Goal: Task Accomplishment & Management: Use online tool/utility

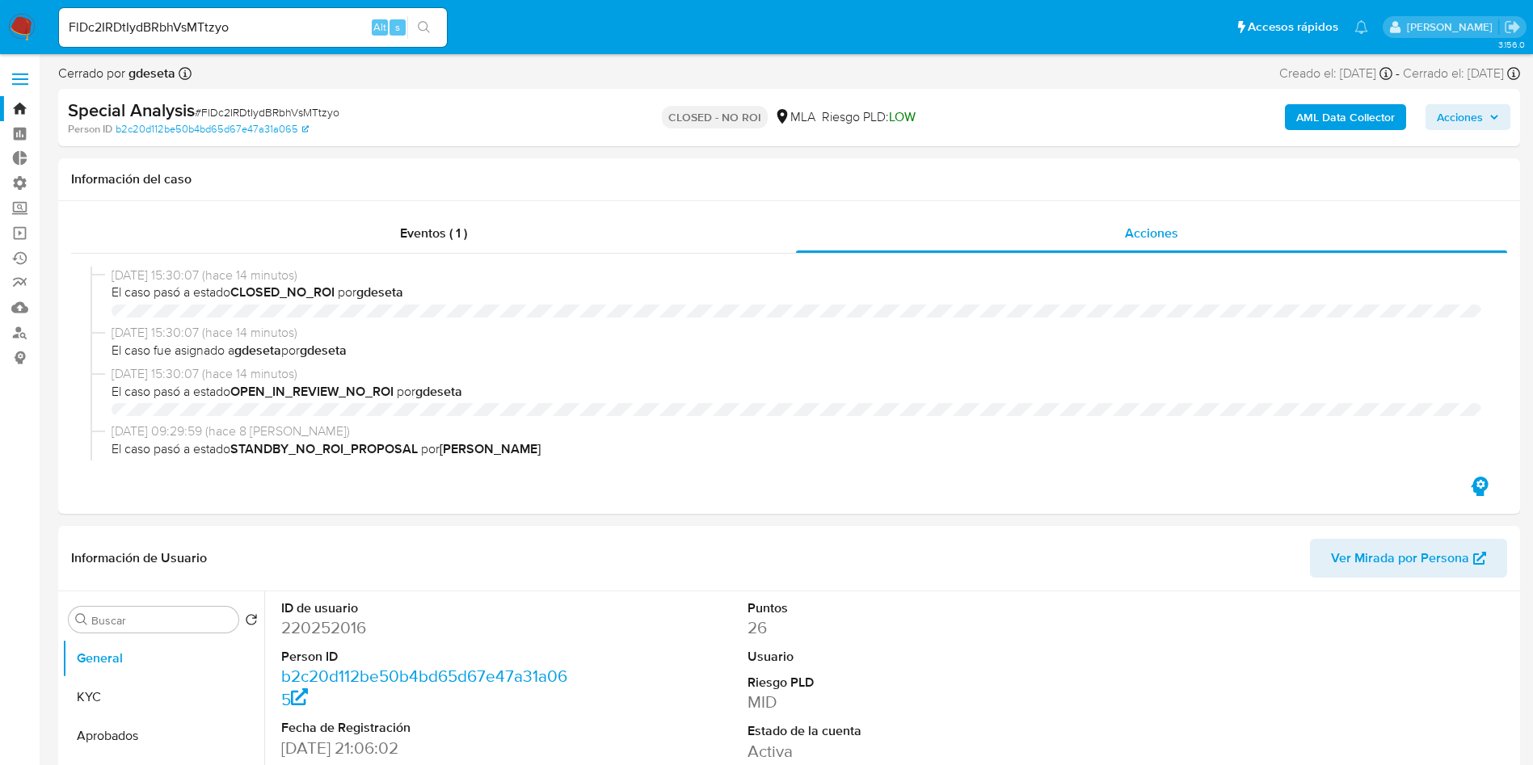
select select "10"
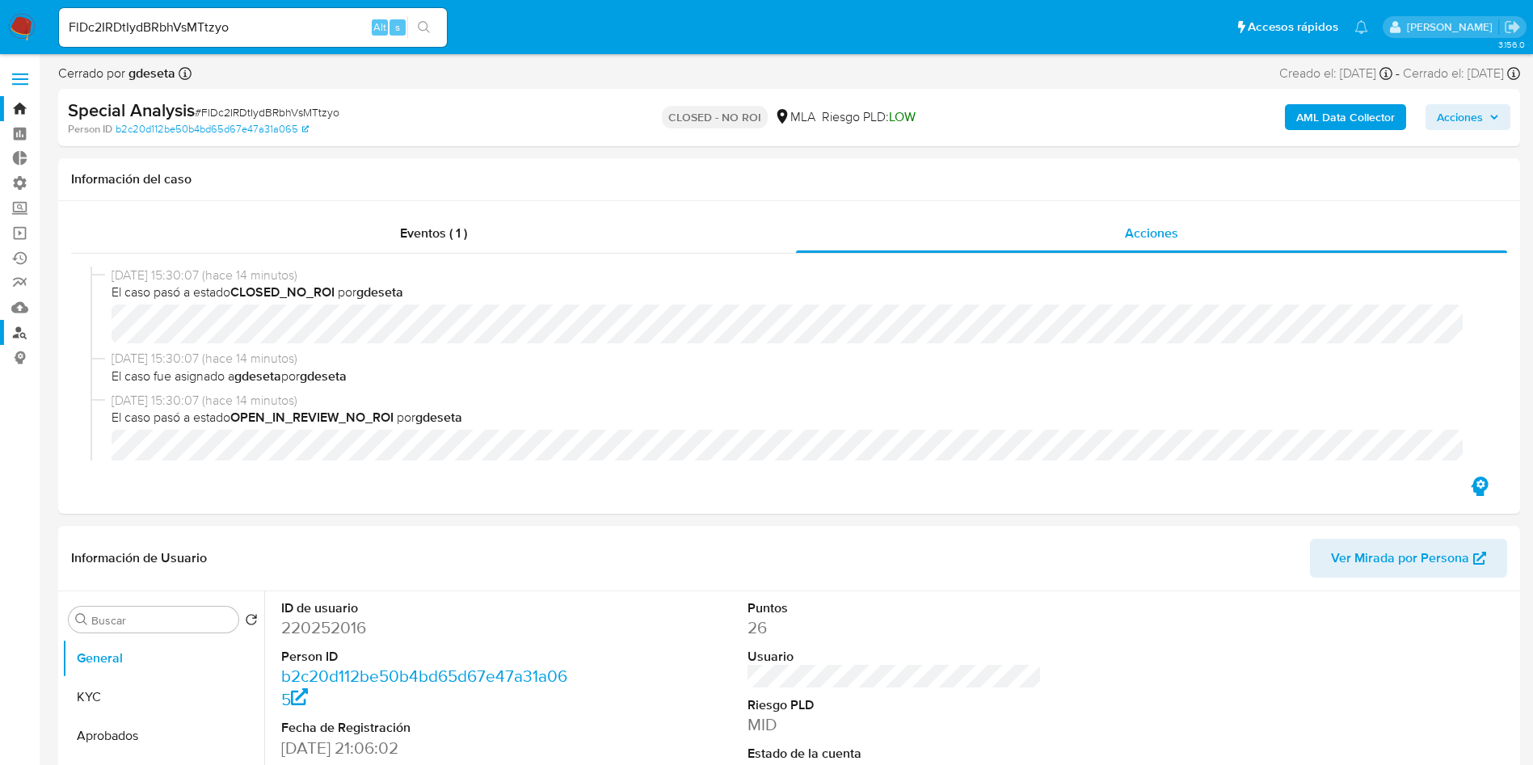
click at [20, 338] on link "Buscador de personas" at bounding box center [96, 332] width 192 height 25
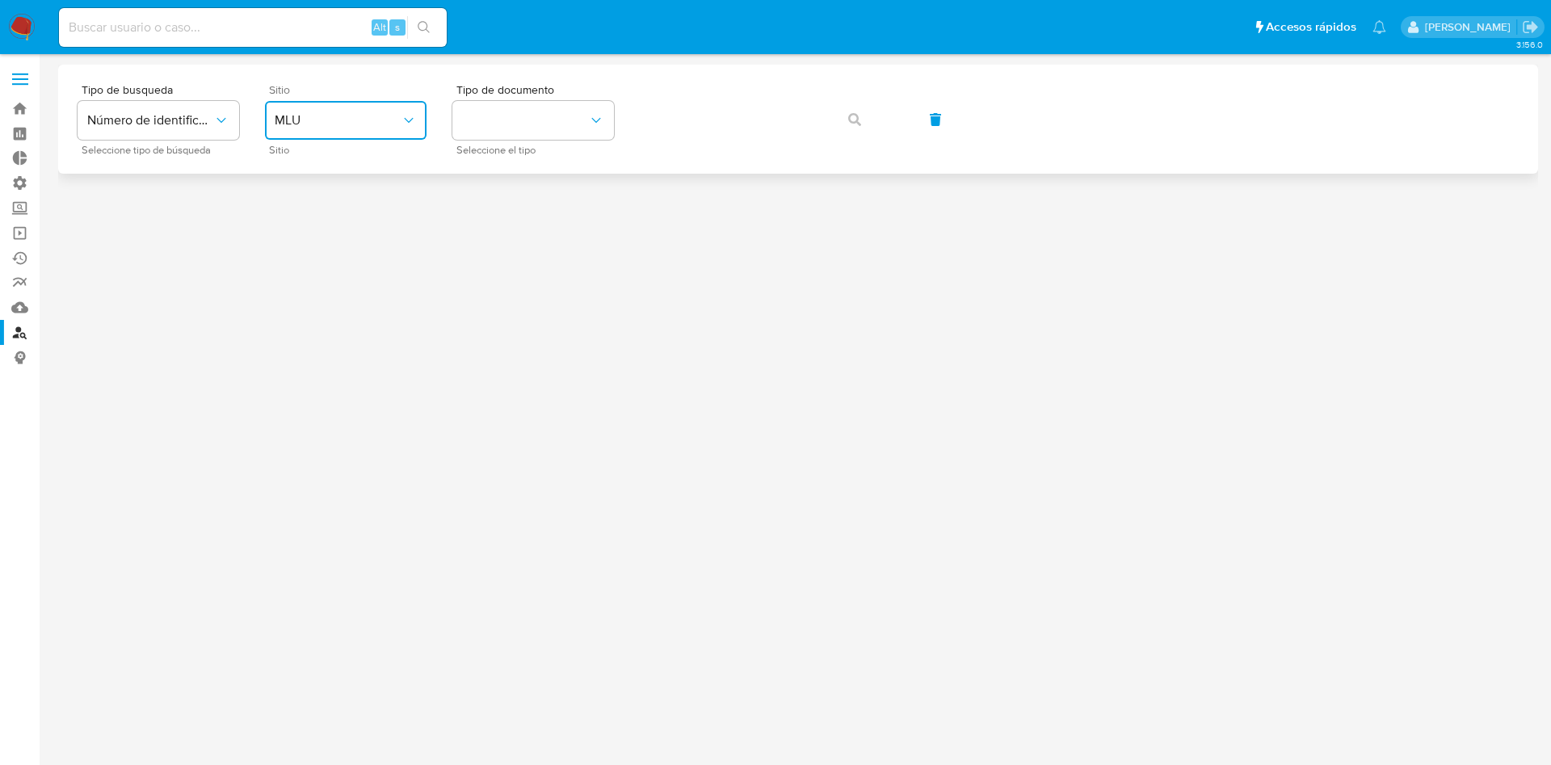
click at [406, 131] on button "MLU" at bounding box center [346, 120] width 162 height 39
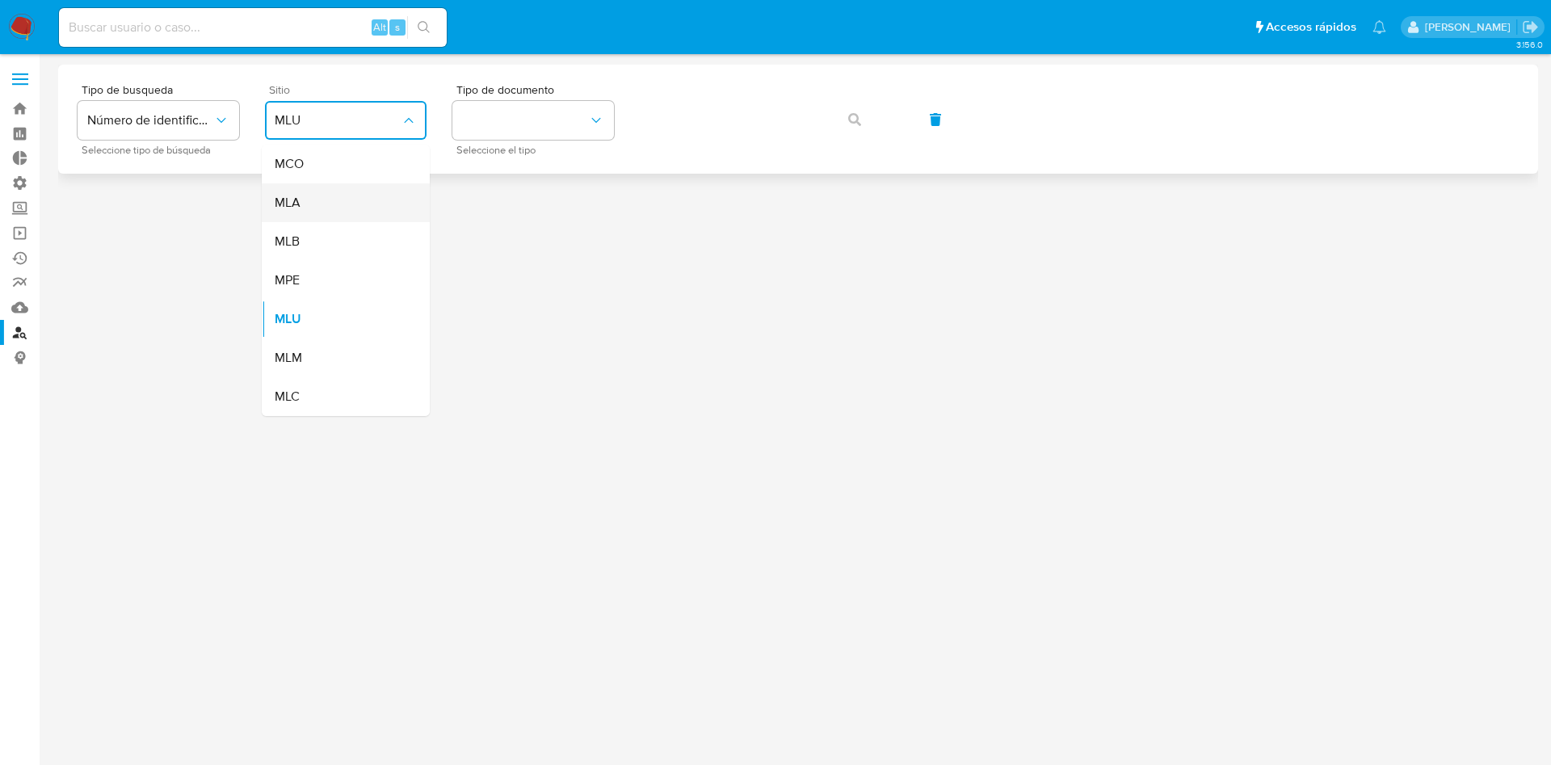
click at [330, 219] on div "MLA" at bounding box center [341, 202] width 133 height 39
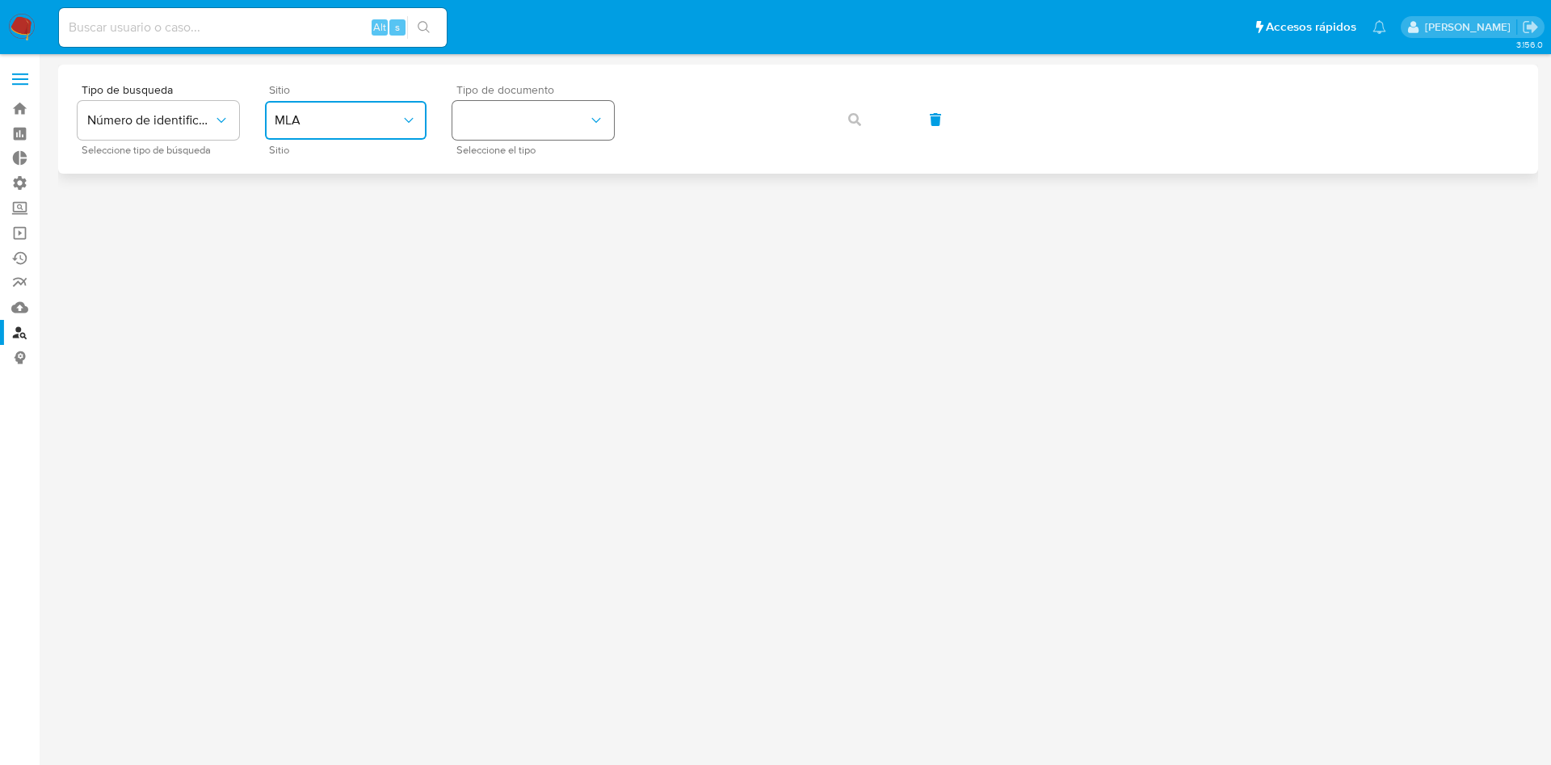
click at [587, 130] on button "identificationType" at bounding box center [533, 120] width 162 height 39
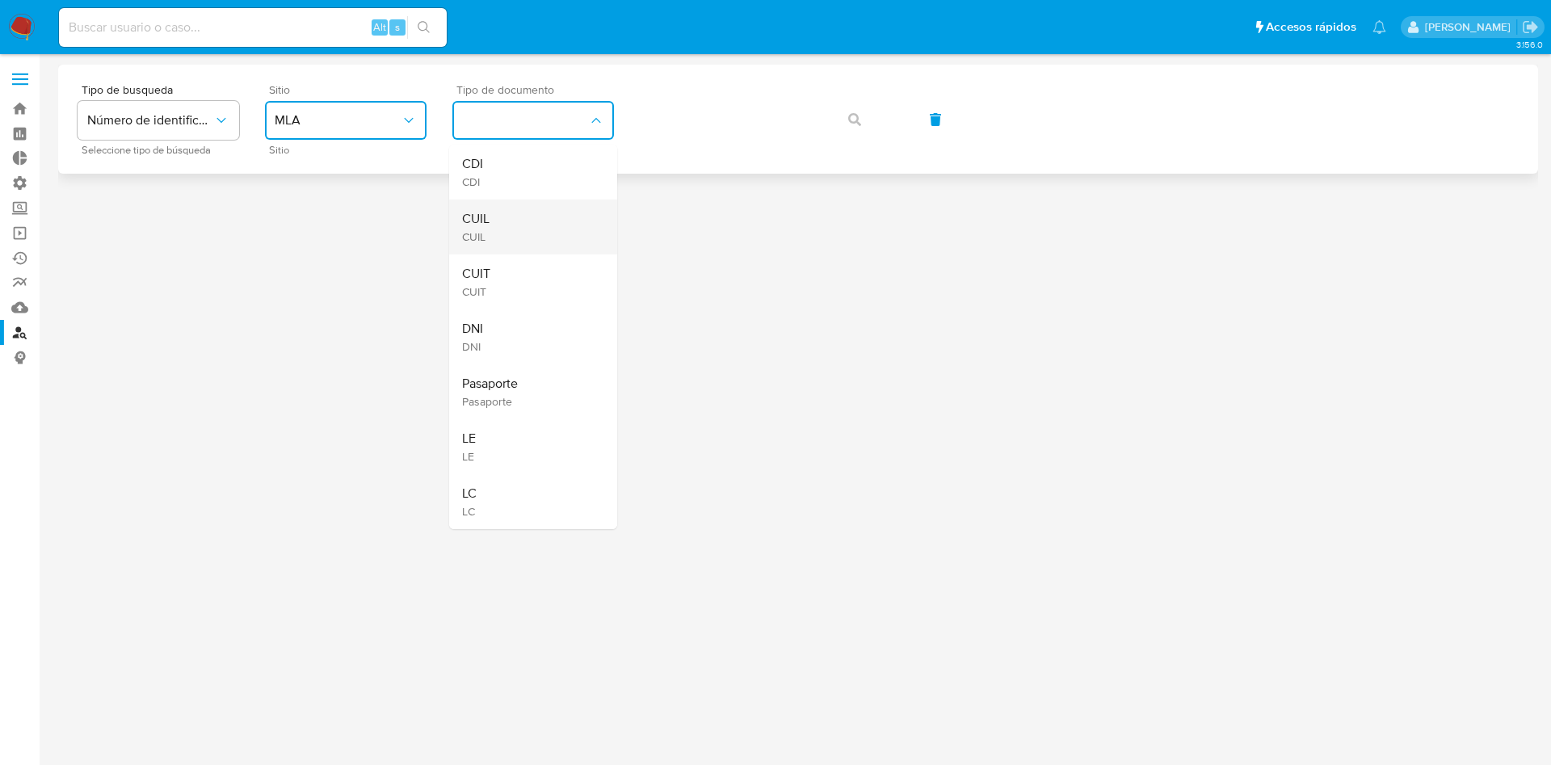
click at [532, 223] on div "CUIL CUIL" at bounding box center [528, 227] width 133 height 55
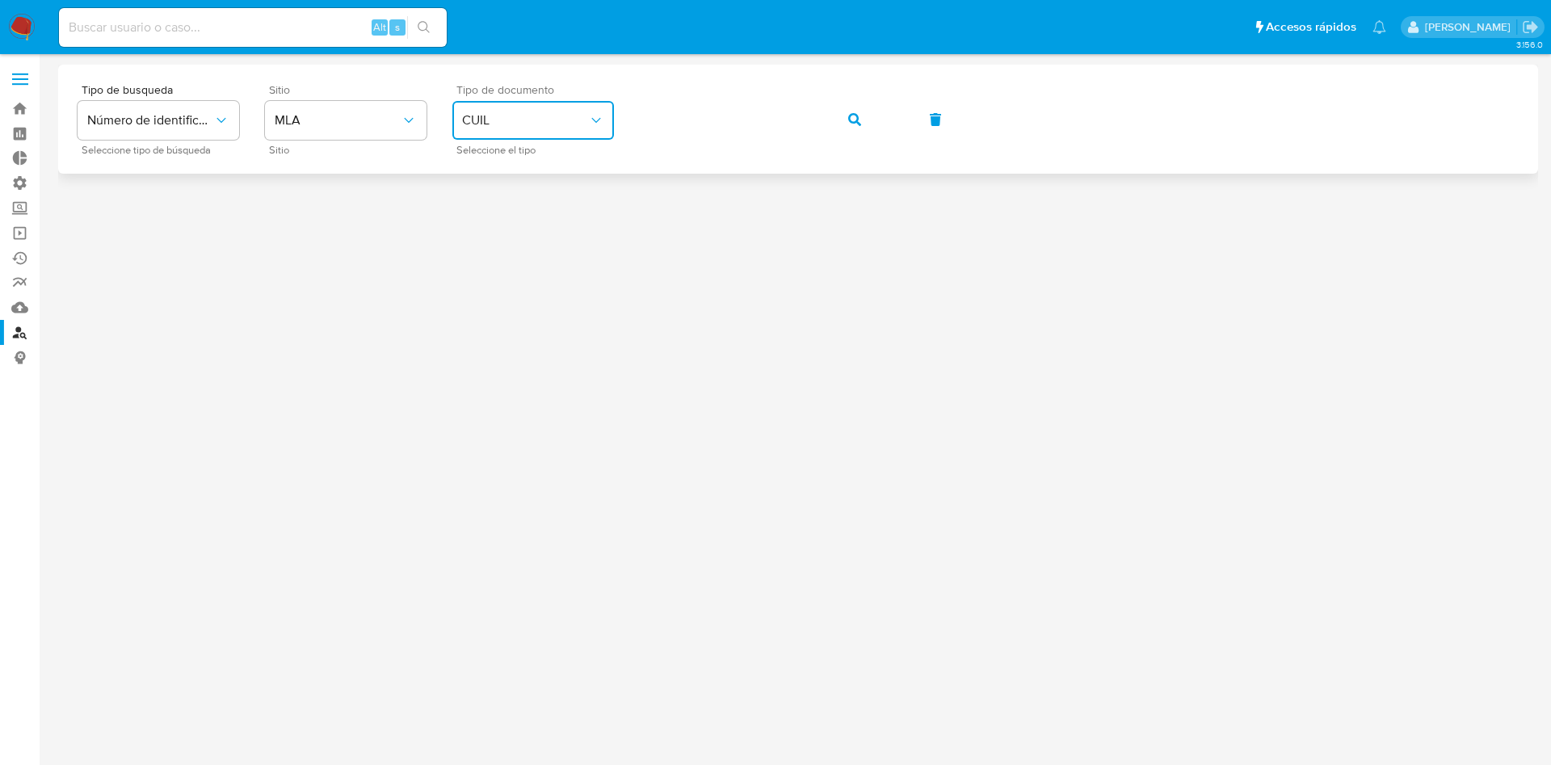
click at [843, 114] on button "button" at bounding box center [854, 119] width 55 height 39
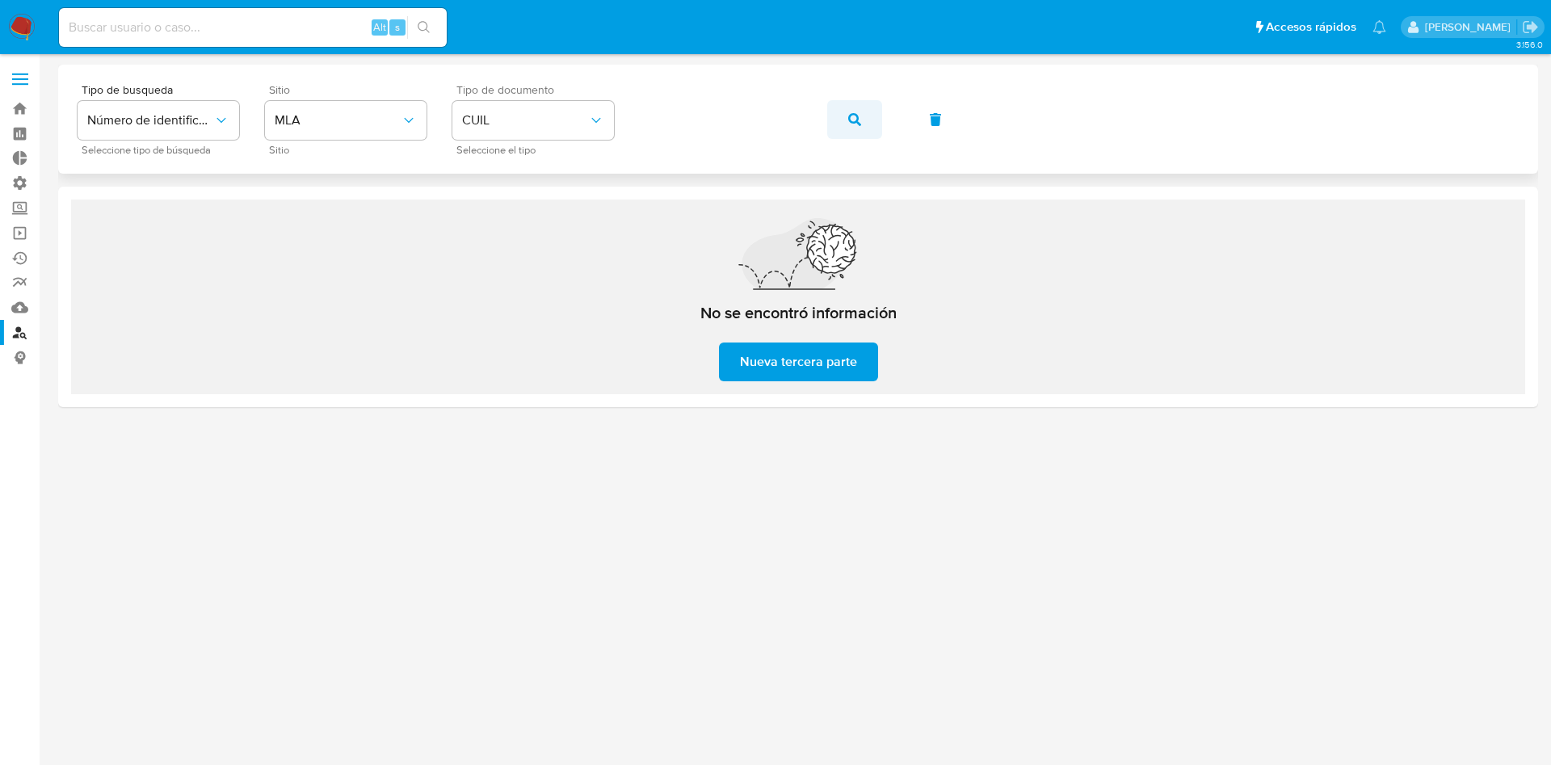
click at [875, 124] on button "button" at bounding box center [854, 119] width 55 height 39
click at [842, 126] on button "button" at bounding box center [854, 119] width 55 height 39
click at [852, 134] on span "button" at bounding box center [854, 120] width 13 height 36
click at [824, 122] on div "Tipo de busqueda Número de identificación Seleccione tipo de búsqueda Sitio MLA…" at bounding box center [798, 119] width 1441 height 70
click at [855, 120] on icon "button" at bounding box center [854, 119] width 13 height 13
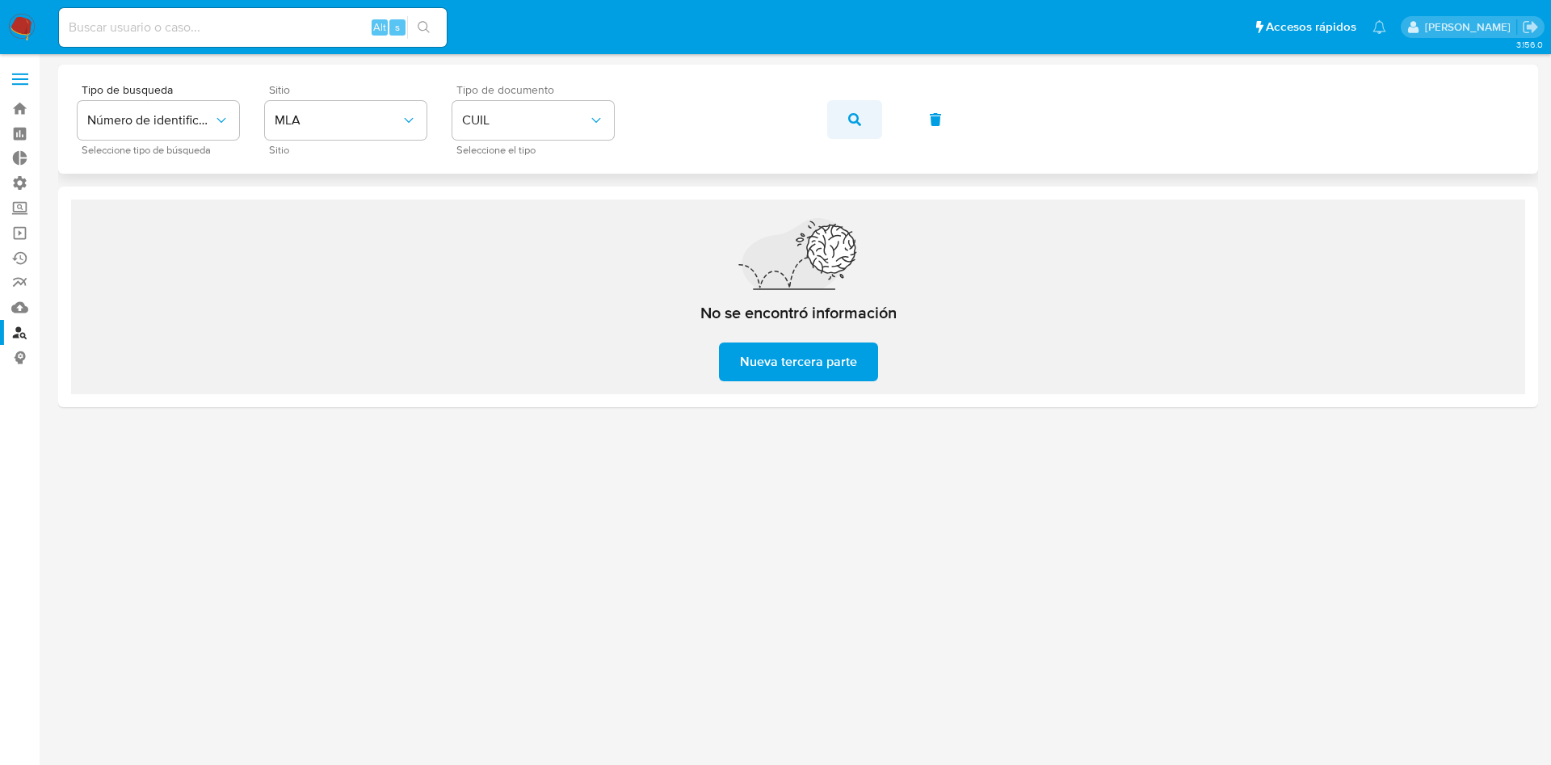
click at [856, 123] on icon "button" at bounding box center [854, 119] width 13 height 13
click at [843, 130] on button "button" at bounding box center [854, 119] width 55 height 39
click at [837, 117] on button "button" at bounding box center [854, 119] width 55 height 39
click at [853, 120] on icon "button" at bounding box center [854, 119] width 13 height 13
click at [849, 117] on icon "button" at bounding box center [854, 119] width 13 height 13
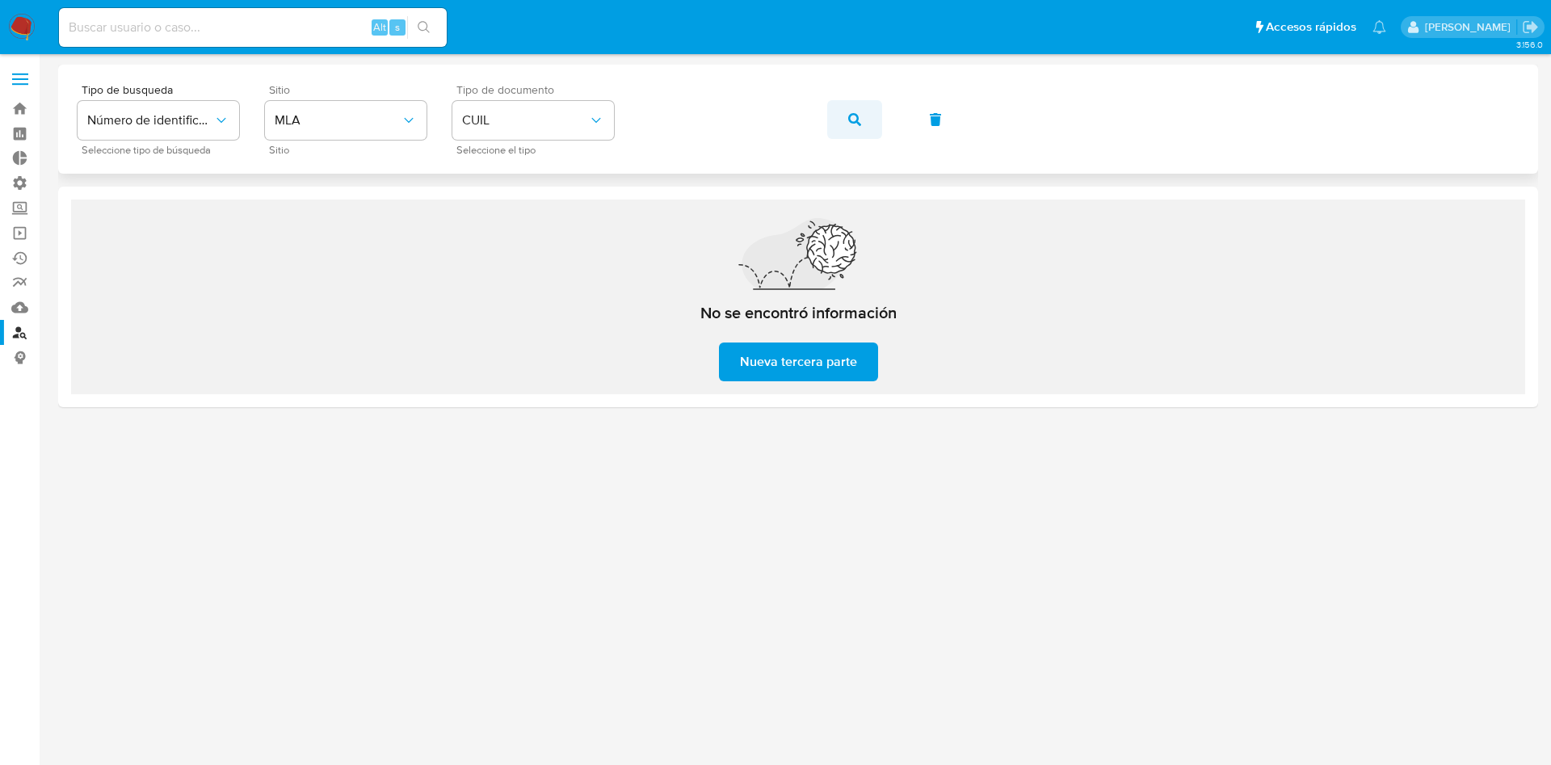
click at [856, 118] on icon "button" at bounding box center [854, 119] width 13 height 13
click at [846, 123] on button "button" at bounding box center [854, 119] width 55 height 39
click at [860, 126] on span "button" at bounding box center [854, 120] width 13 height 36
